Goal: Manage account settings

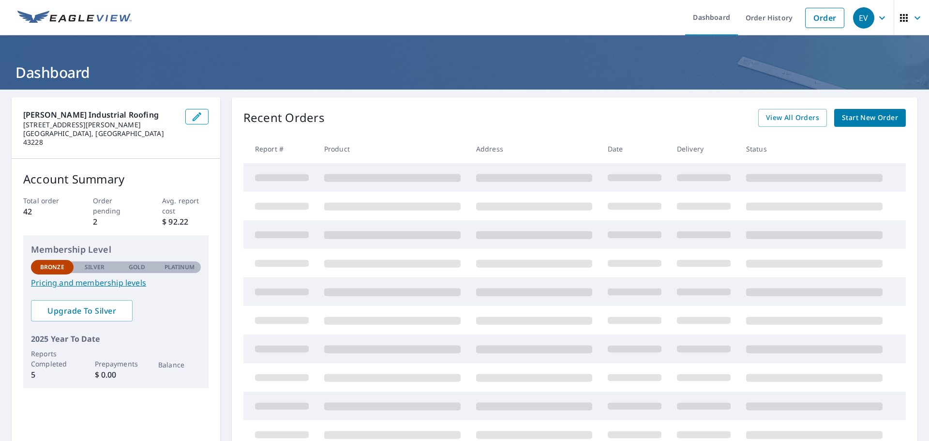
click at [912, 18] on icon "button" at bounding box center [918, 18] width 12 height 12
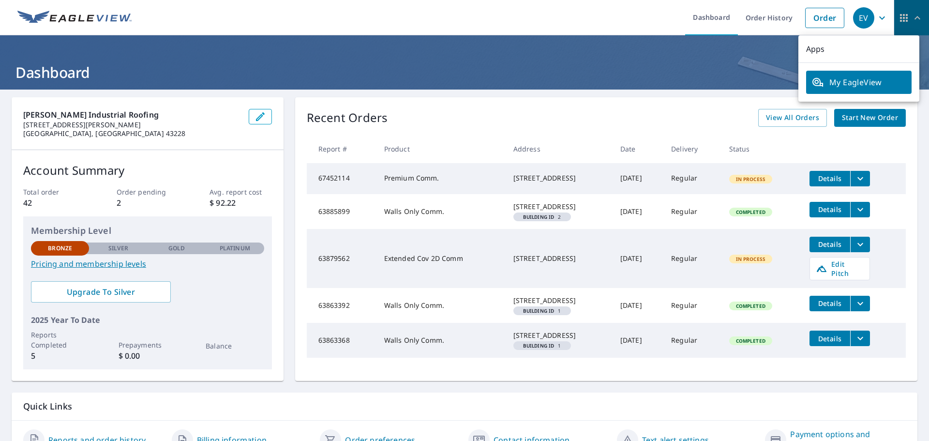
click at [912, 18] on icon "button" at bounding box center [918, 18] width 12 height 12
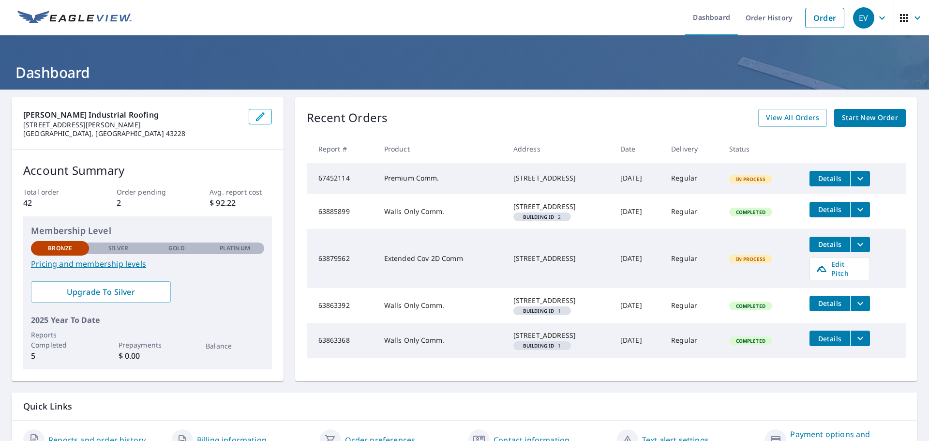
click at [877, 19] on icon "button" at bounding box center [883, 18] width 12 height 12
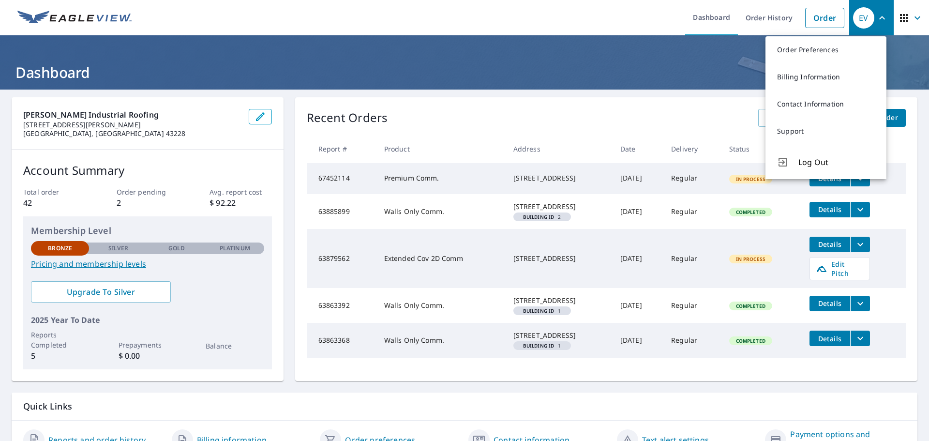
click at [721, 62] on h1 "Dashboard" at bounding box center [465, 72] width 906 height 20
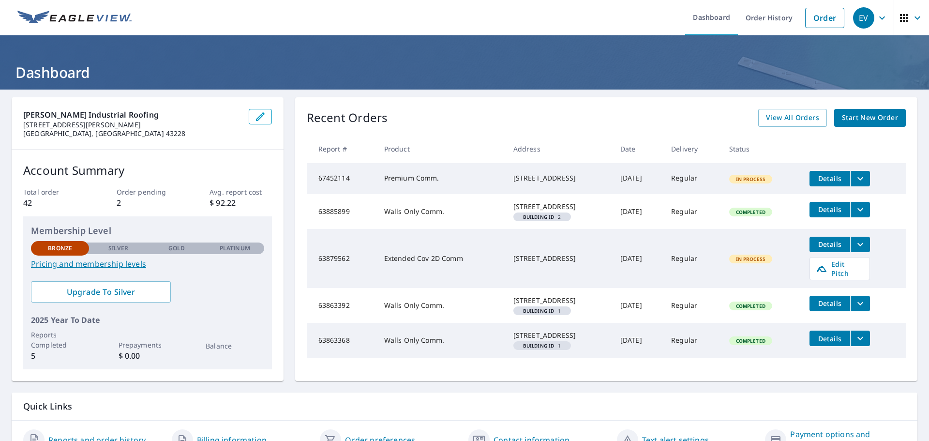
click at [107, 263] on link "Pricing and membership levels" at bounding box center [147, 264] width 233 height 12
click at [260, 115] on icon "button" at bounding box center [260, 116] width 9 height 9
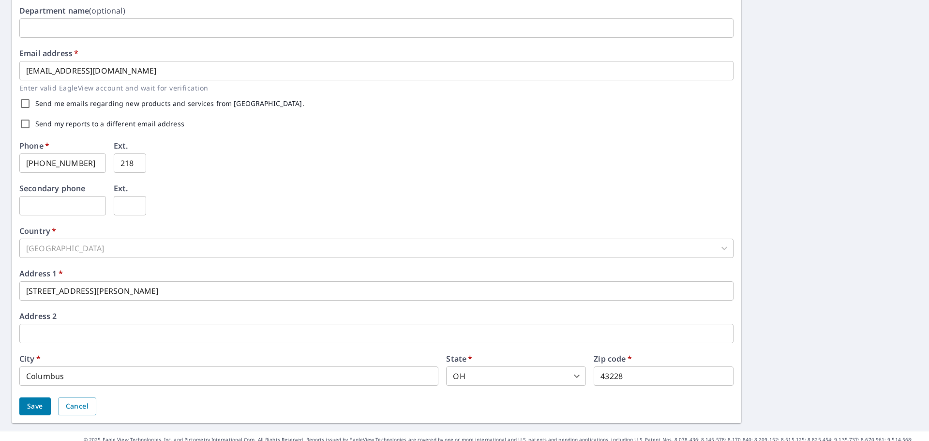
scroll to position [241, 0]
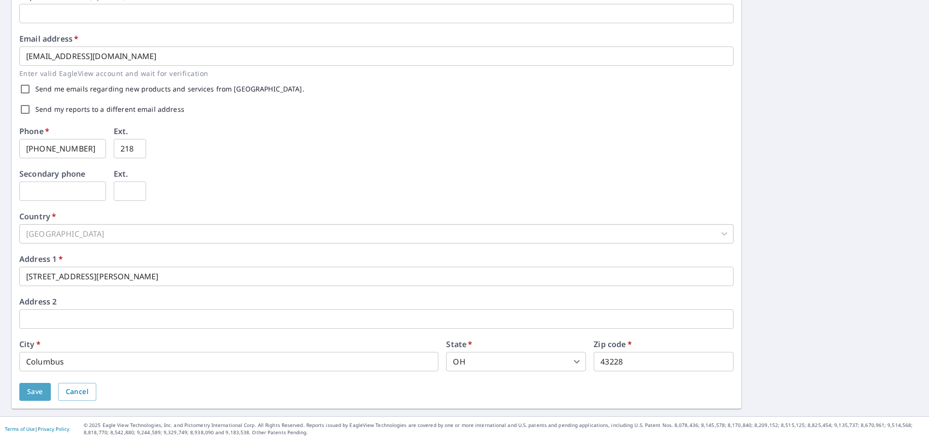
click at [24, 392] on button "Save" at bounding box center [34, 392] width 31 height 18
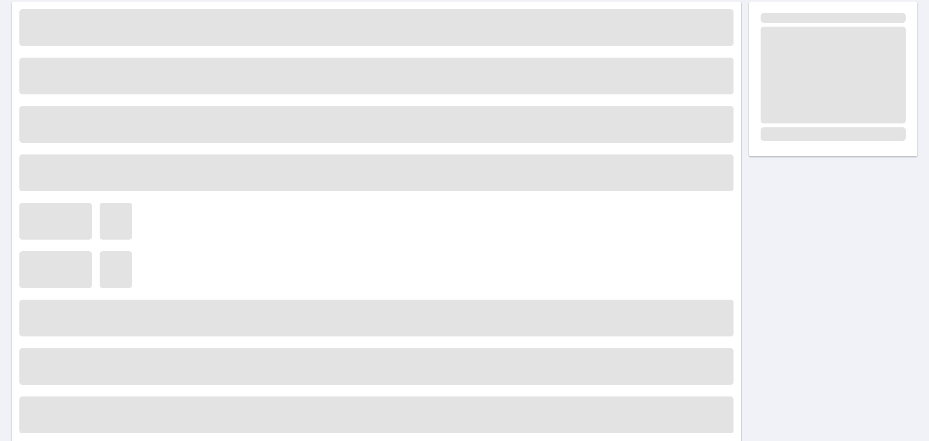
scroll to position [0, 0]
